Goal: Information Seeking & Learning: Learn about a topic

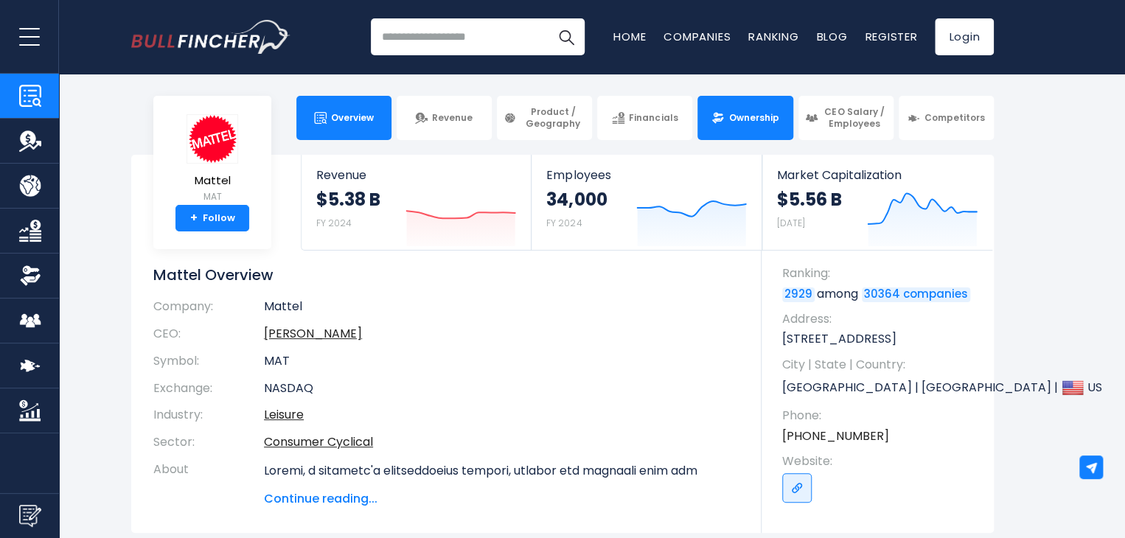
click at [750, 122] on span "Ownership" at bounding box center [753, 118] width 50 height 12
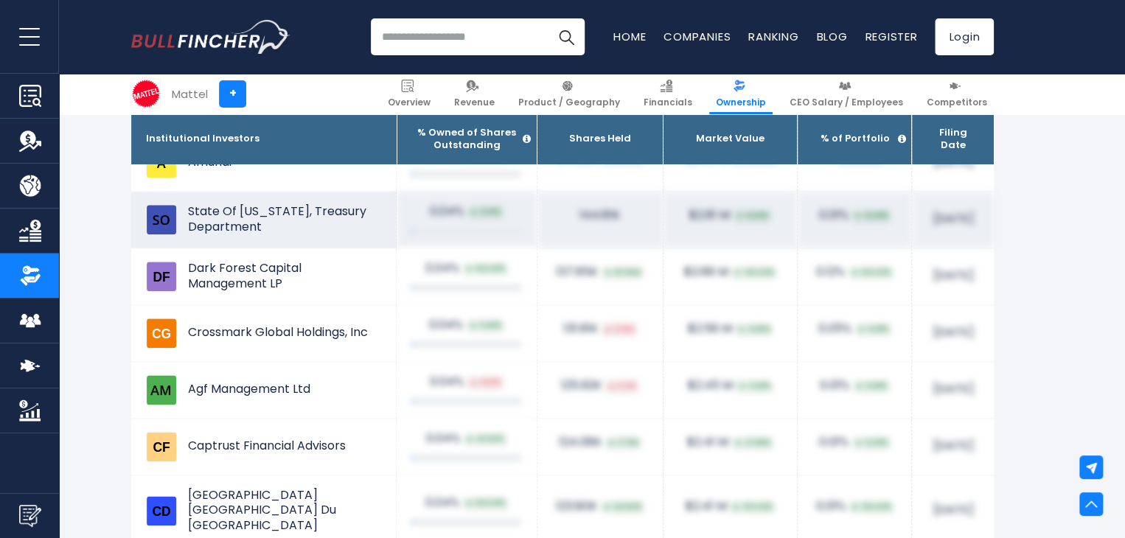
scroll to position [6306, 0]
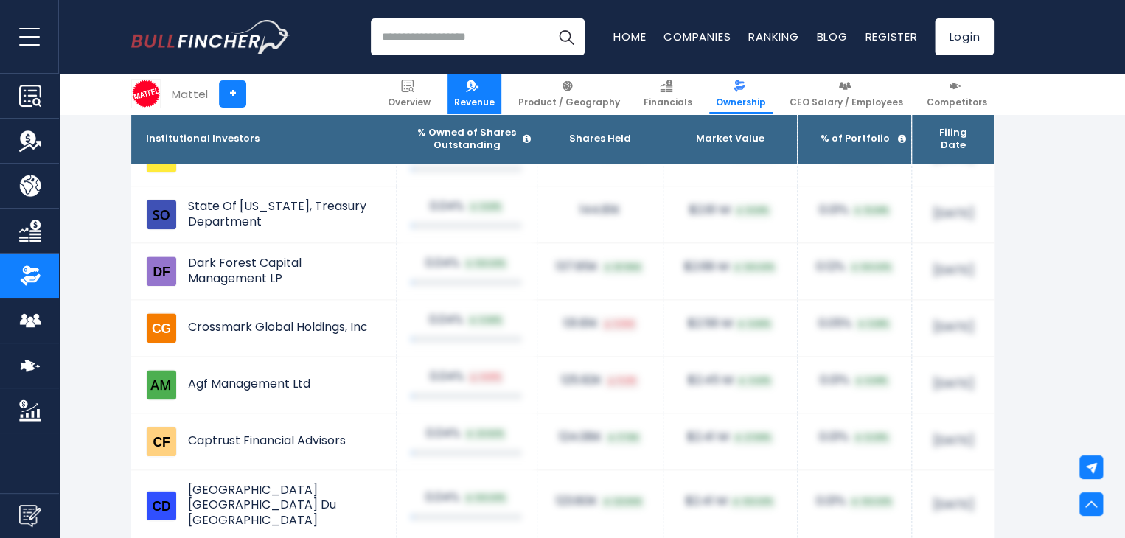
click at [487, 97] on span "Revenue" at bounding box center [474, 103] width 41 height 12
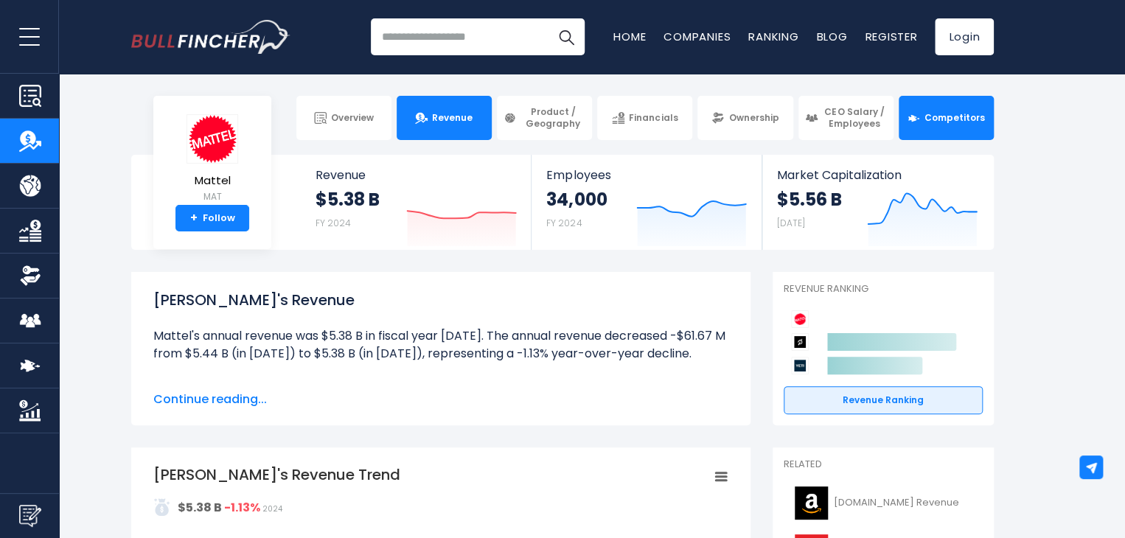
click at [908, 115] on link "Competitors" at bounding box center [946, 118] width 95 height 44
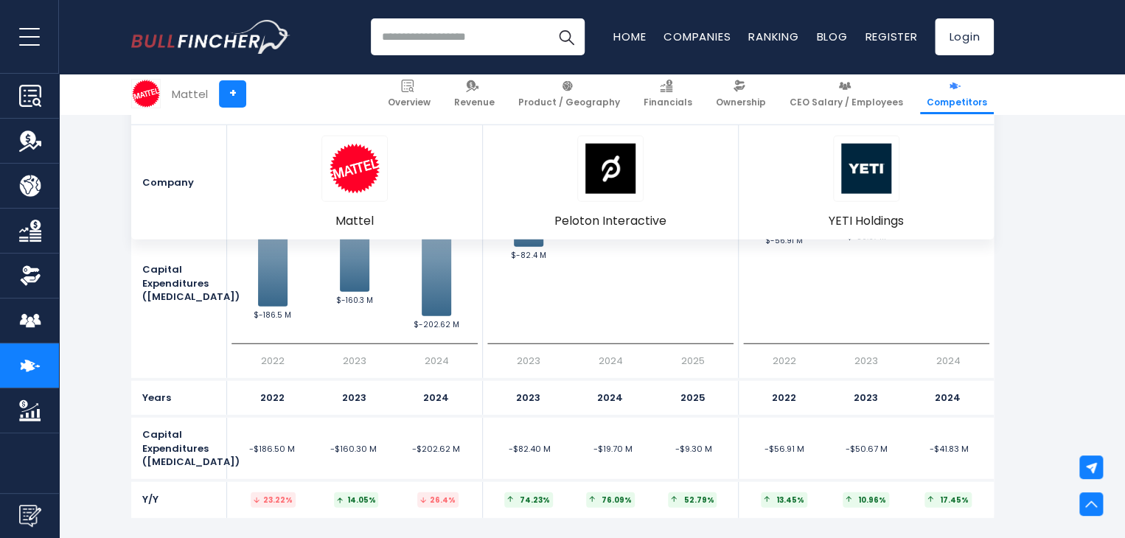
scroll to position [4003, 0]
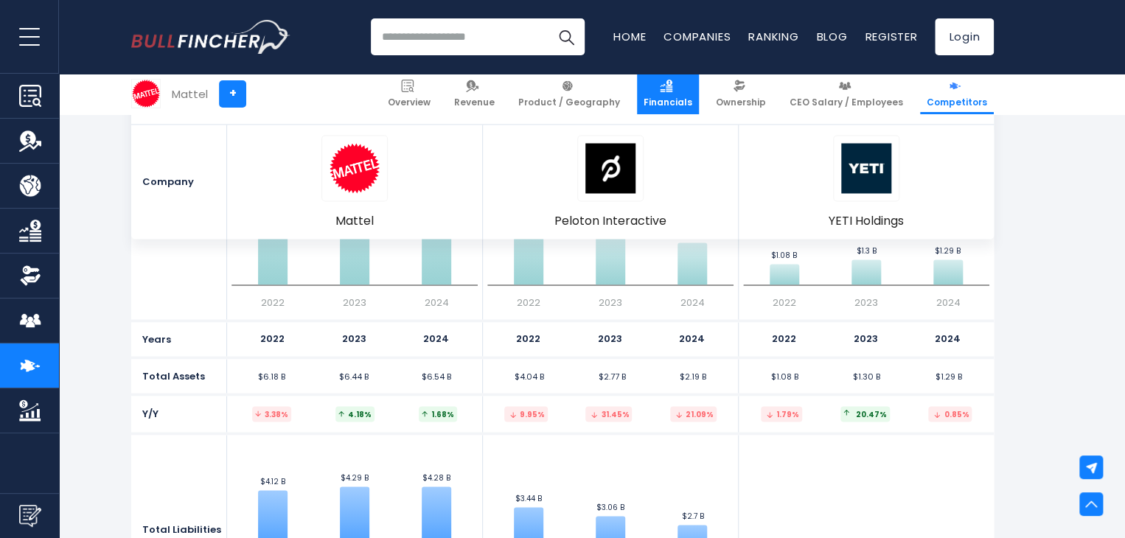
click at [687, 94] on link "Financials" at bounding box center [668, 94] width 62 height 41
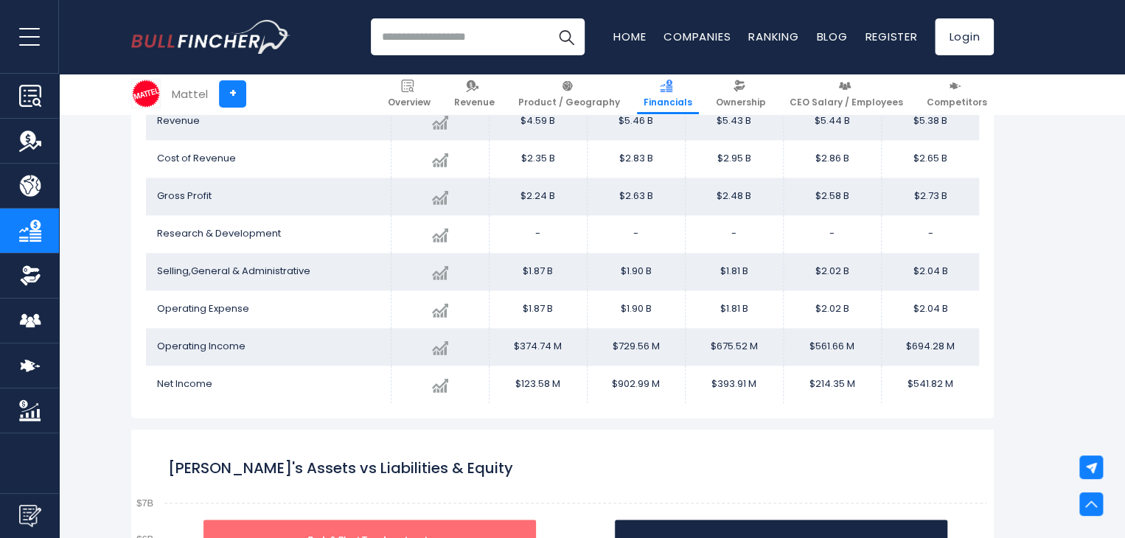
scroll to position [924, 0]
click at [487, 101] on span "Revenue" at bounding box center [474, 103] width 41 height 12
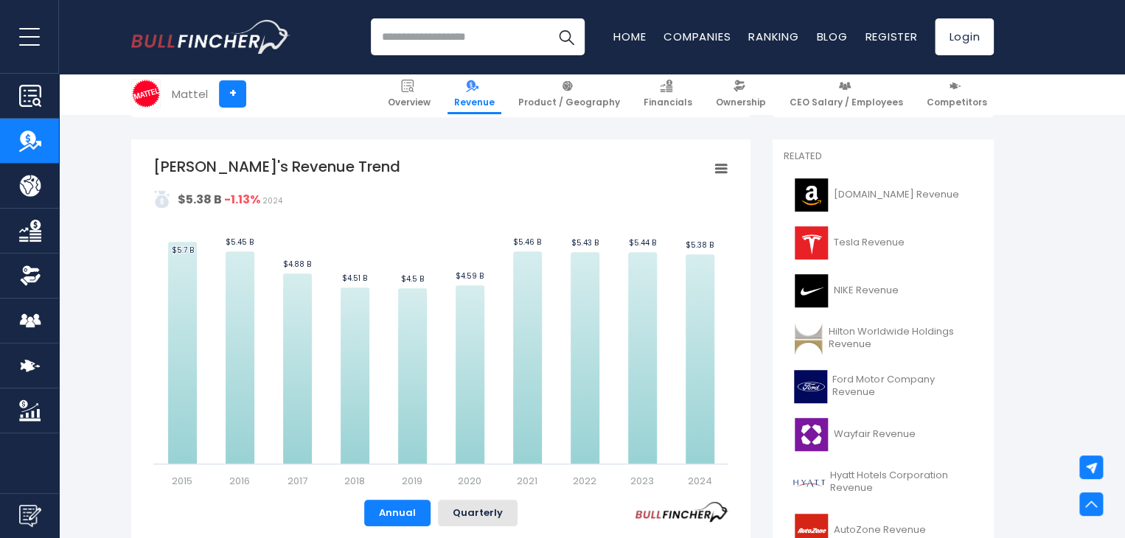
scroll to position [307, 0]
click at [557, 369] on rect "Mattel's Revenue Trend" at bounding box center [440, 324] width 575 height 332
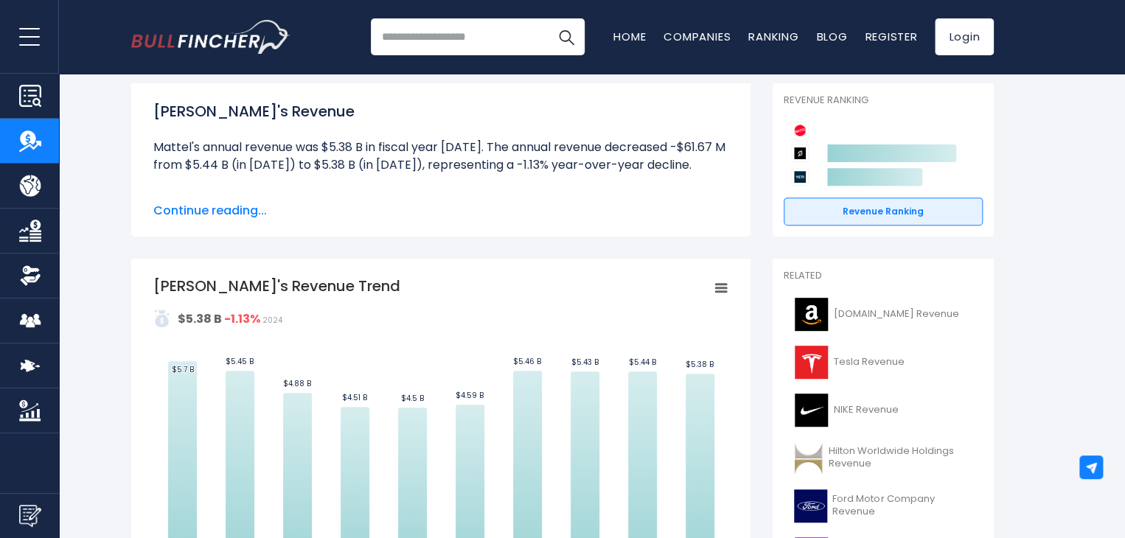
scroll to position [0, 0]
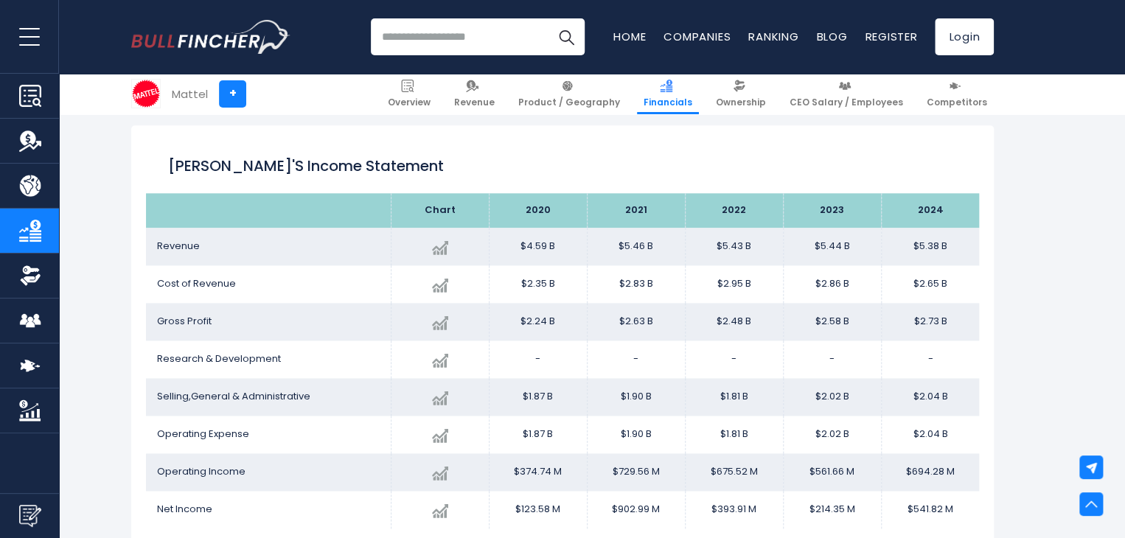
scroll to position [798, 0]
